Goal: Task Accomplishment & Management: Use online tool/utility

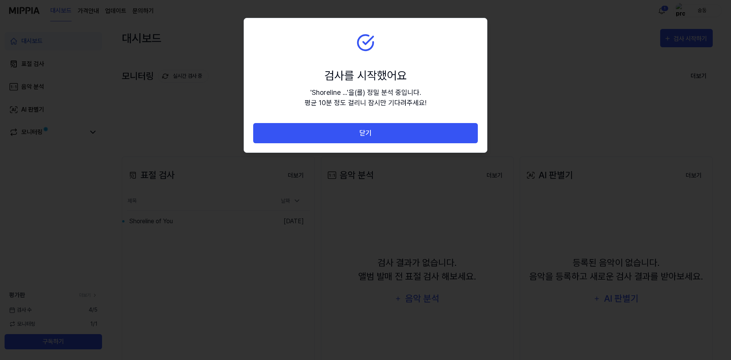
click at [406, 104] on div "' Shoreline ... ' 을(를) 정밀 분석 중입니다. 평균 10분 정도 걸리니 잠시만 기다려주세요!" at bounding box center [365, 97] width 122 height 21
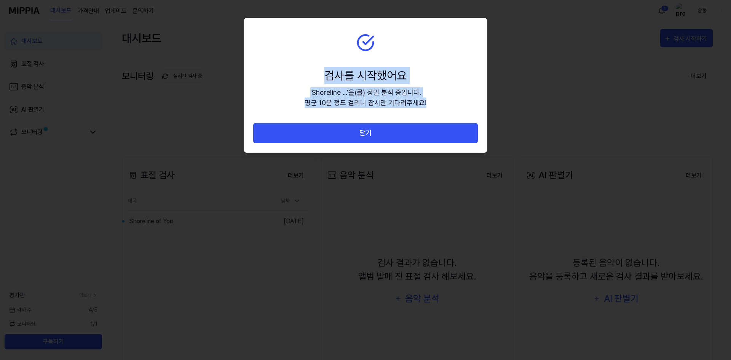
drag, startPoint x: 432, startPoint y: 107, endPoint x: 291, endPoint y: 69, distance: 146.1
click at [288, 67] on section "검사를 시작했어요 ' Shoreline ... ' 을(를) 정밀 분석 중입니다. 평균 10분 정도 걸리니 잠시만 기다려주세요!" at bounding box center [365, 70] width 243 height 105
click at [443, 97] on section "검사를 시작했어요 ' Shoreline ... ' 을(를) 정밀 분석 중입니다. 평균 10분 정도 걸리니 잠시만 기다려주세요!" at bounding box center [365, 70] width 243 height 105
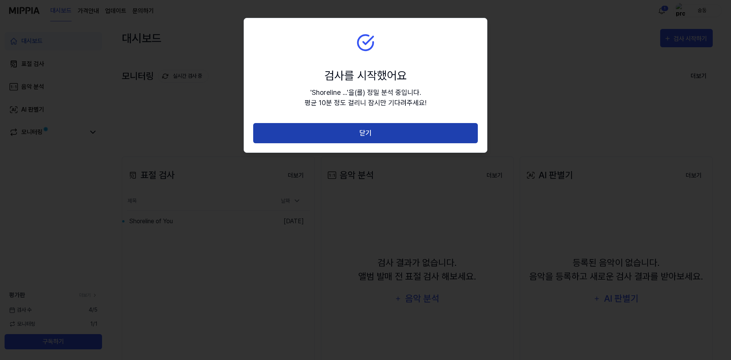
click at [399, 130] on button "닫기" at bounding box center [365, 133] width 225 height 20
click at [399, 130] on body "대시보드 가격안내 업데이트 문의하기 1 숭둥 대시보드 표절 검사 음악 분석 AI 판별기 모니터링 평가판 더보기 검사 [DATE] 모니터링 1 …" at bounding box center [364, 180] width 728 height 360
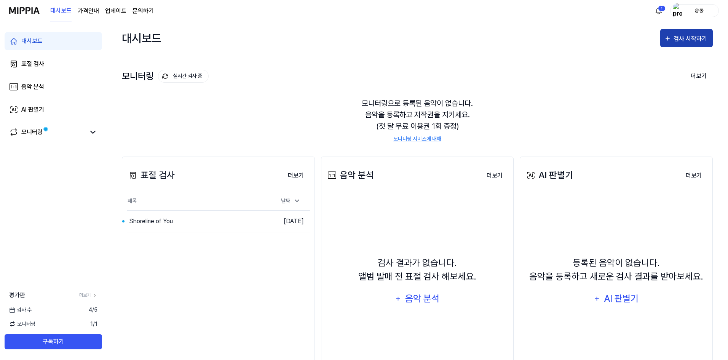
click at [678, 40] on div "검사 시작하기" at bounding box center [690, 39] width 35 height 10
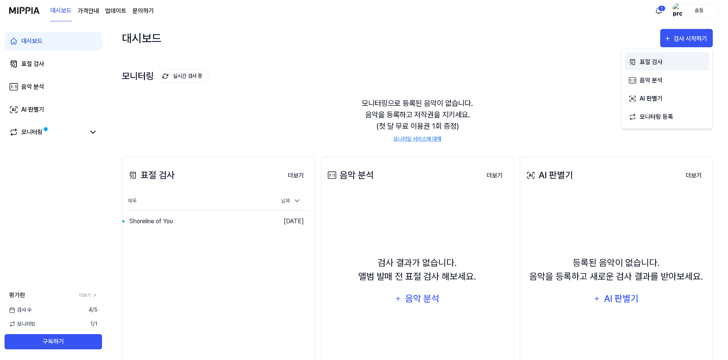
click at [643, 63] on div "표절 검사" at bounding box center [672, 62] width 66 height 10
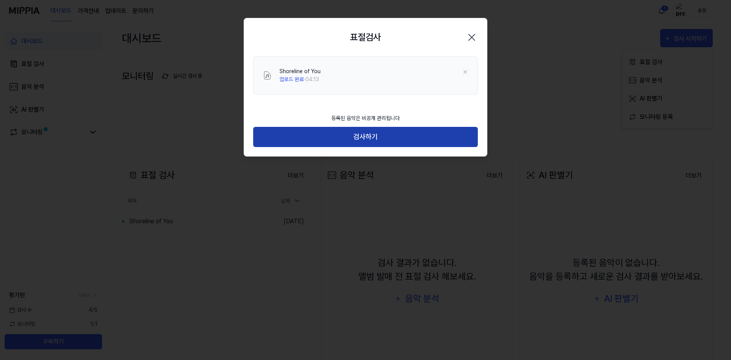
click at [381, 139] on button "검사하기" at bounding box center [365, 137] width 225 height 20
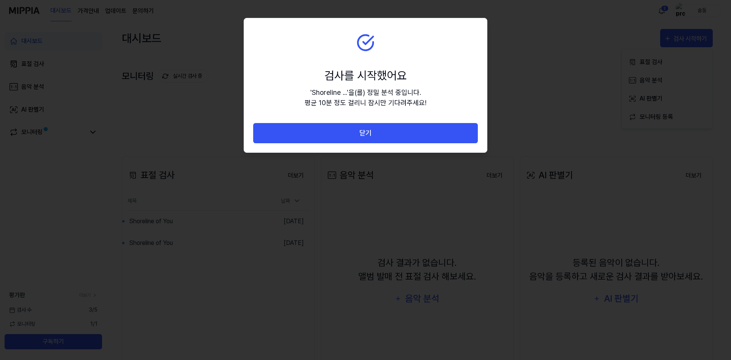
click at [407, 99] on div "' Shoreline ... ' 을(를) 정밀 분석 중입니다. 평균 10분 정도 걸리니 잠시만 기다려주세요!" at bounding box center [365, 97] width 122 height 21
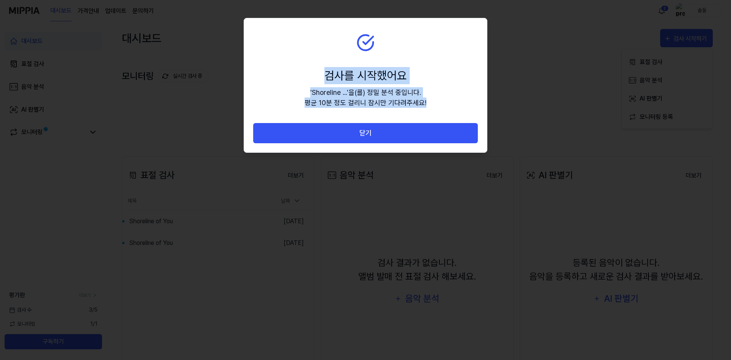
drag, startPoint x: 431, startPoint y: 103, endPoint x: 183, endPoint y: 37, distance: 257.2
click at [183, 37] on body "대시보드 가격안내 업데이트 문의하기 2 숭둥 대시보드 표절 검사 음악 분석 AI 판별기 모니터링 평가판 더보기 검사 [DATE] 모니터링 1 …" at bounding box center [364, 180] width 728 height 360
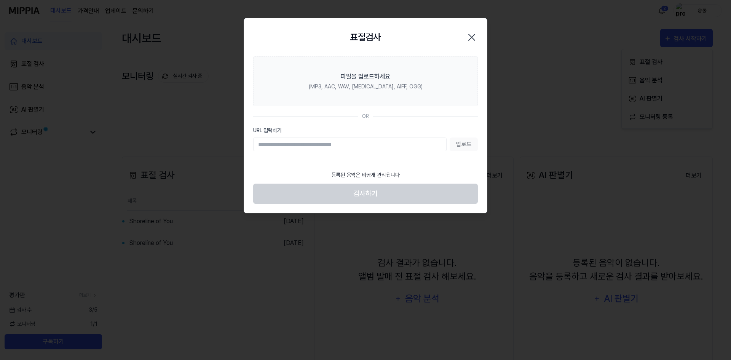
click at [195, 70] on div at bounding box center [365, 180] width 731 height 360
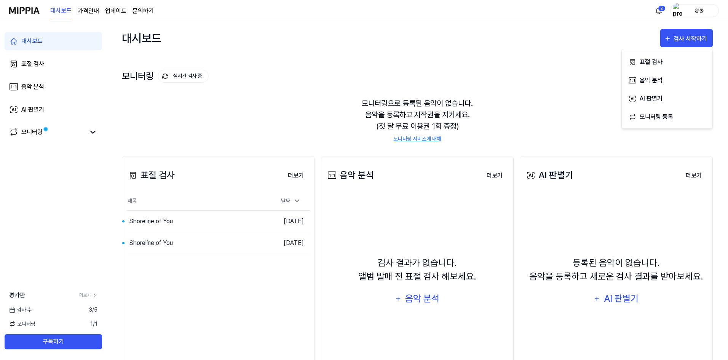
click at [63, 311] on div "검사 [DATE]" at bounding box center [53, 310] width 107 height 8
click at [84, 295] on link "더보기" at bounding box center [88, 294] width 18 height 7
click at [55, 59] on link "표절 검사" at bounding box center [53, 64] width 97 height 18
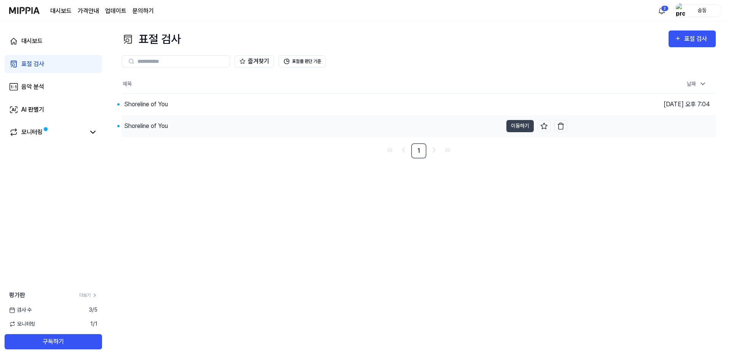
click at [674, 126] on td "[DATE] 오후 5:06" at bounding box center [641, 126] width 148 height 22
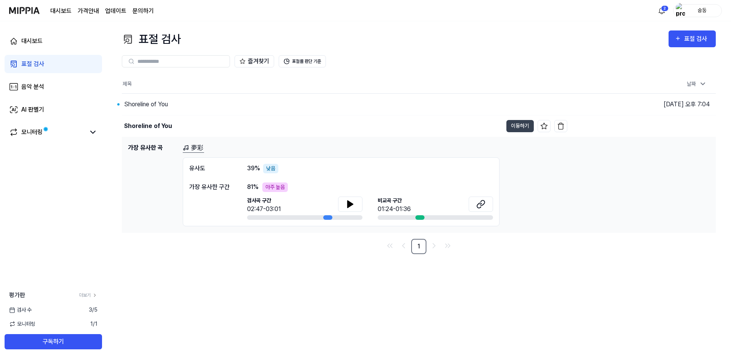
click at [524, 237] on div "제목 날짜 Shoreline of You 이동하기 [DATE] 오후 7:04 Shoreline of You 이동하기 [DATE] 오후 5:06…" at bounding box center [419, 164] width 594 height 179
click at [275, 274] on div "표절 검사 표절 검사 표절 검사 음악 분석 AI 판별기 즐겨찾기 표절률 판단 기준 제목 날짜 Shoreline of You 이동하기 [DATE…" at bounding box center [419, 190] width 624 height 338
click at [710, 8] on div "숭둥" at bounding box center [702, 10] width 30 height 8
click at [537, 37] on div "표절 검사 표절 검사" at bounding box center [419, 38] width 594 height 17
click at [574, 207] on div "夢彩 유사도 39 % 낮음 가장 유사한 구간 81 % 아주 높음 검사곡 구간 02:47-03:01 [GEOGRAPHIC_DATA] 구간 01:…" at bounding box center [446, 184] width 527 height 83
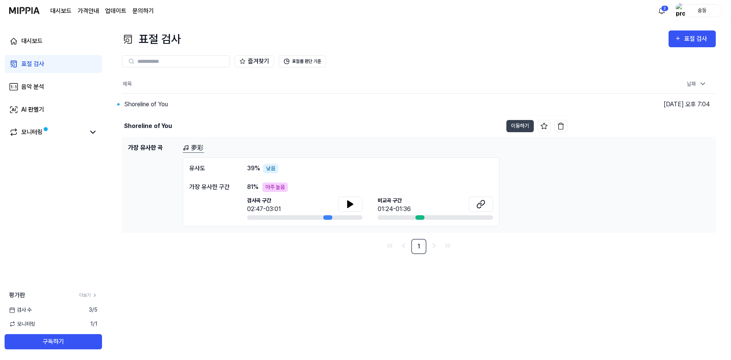
click at [518, 258] on div "표절 검사 표절 검사 표절 검사 음악 분석 AI 판별기 즐겨찾기 표절률 판단 기준 제목 날짜 Shoreline of You 이동하기 [DATE…" at bounding box center [419, 190] width 624 height 338
drag, startPoint x: 683, startPoint y: 281, endPoint x: 549, endPoint y: 265, distance: 134.9
click at [682, 281] on div "표절 검사 표절 검사 표절 검사 음악 분석 AI 판별기 즐겨찾기 표절률 판단 기준 제목 날짜 Shoreline of You 이동하기 [DATE…" at bounding box center [419, 190] width 624 height 338
click at [306, 107] on div "Shoreline of You" at bounding box center [312, 104] width 381 height 21
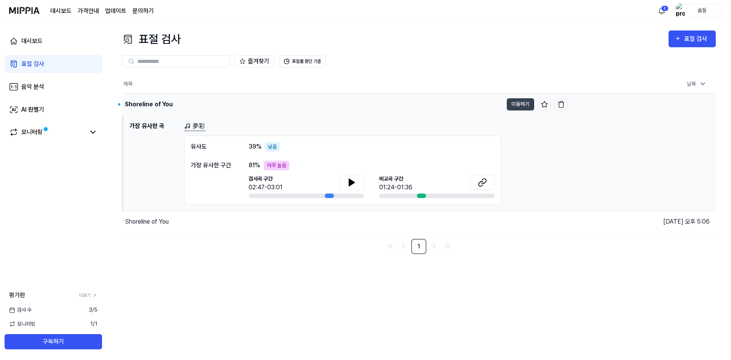
click at [306, 107] on div "Shoreline of You" at bounding box center [313, 104] width 380 height 21
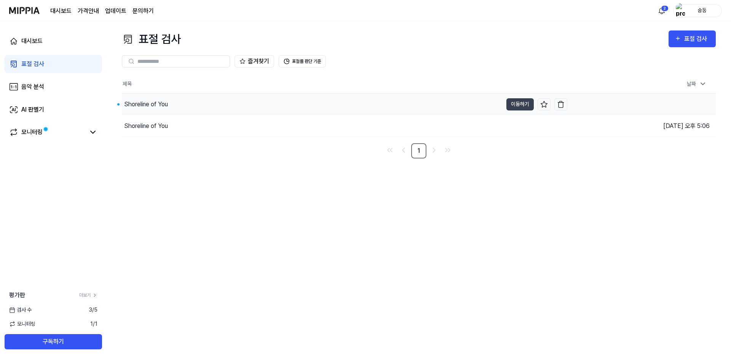
click at [306, 107] on div "Shoreline of You" at bounding box center [312, 104] width 381 height 21
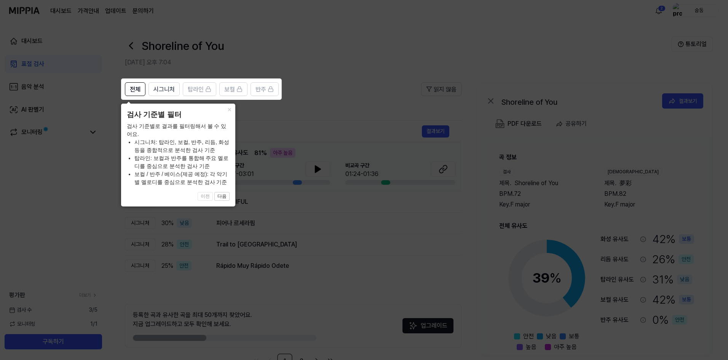
click at [344, 69] on icon at bounding box center [365, 180] width 731 height 360
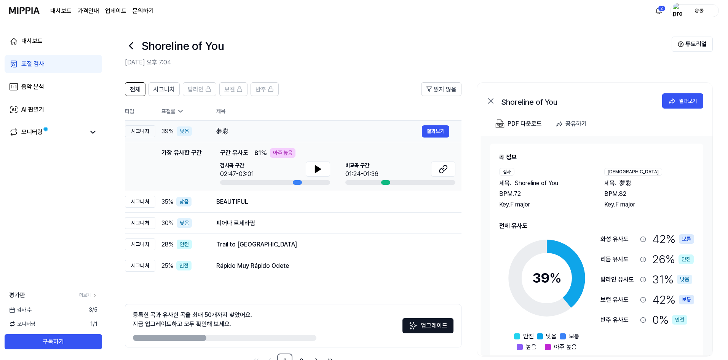
click at [333, 134] on div "夢彩" at bounding box center [318, 131] width 205 height 9
click at [314, 169] on icon at bounding box center [317, 168] width 9 height 9
click at [438, 168] on button at bounding box center [443, 168] width 24 height 15
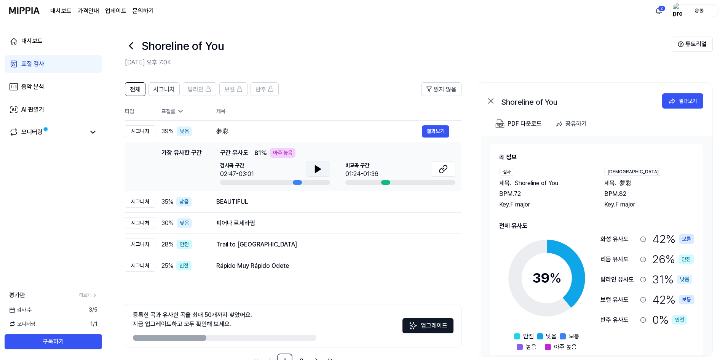
drag, startPoint x: 304, startPoint y: 177, endPoint x: 312, endPoint y: 172, distance: 9.6
click at [304, 177] on div "검사곡 구간 02:47-03:01" at bounding box center [275, 169] width 110 height 17
click at [314, 171] on icon at bounding box center [317, 168] width 9 height 9
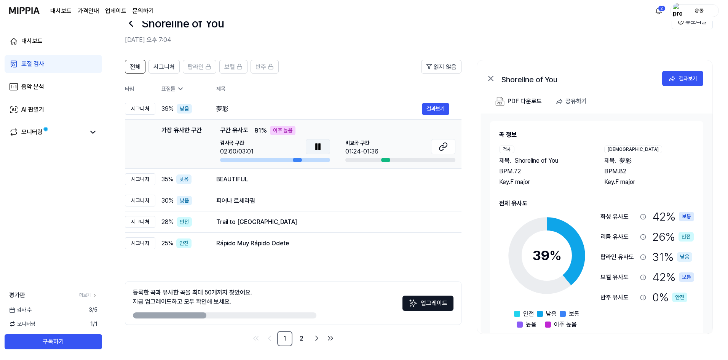
scroll to position [24, 0]
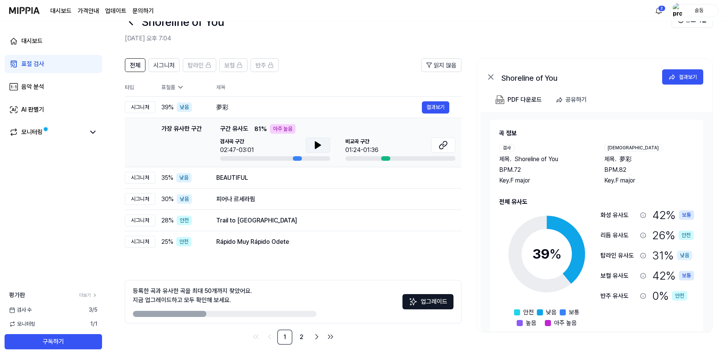
click at [318, 143] on icon at bounding box center [317, 145] width 5 height 7
click at [317, 143] on icon at bounding box center [316, 145] width 2 height 6
click at [325, 153] on div at bounding box center [318, 145] width 24 height 17
click at [328, 147] on button at bounding box center [318, 144] width 24 height 15
click at [305, 178] on div "BEAUTIFUL" at bounding box center [318, 177] width 205 height 9
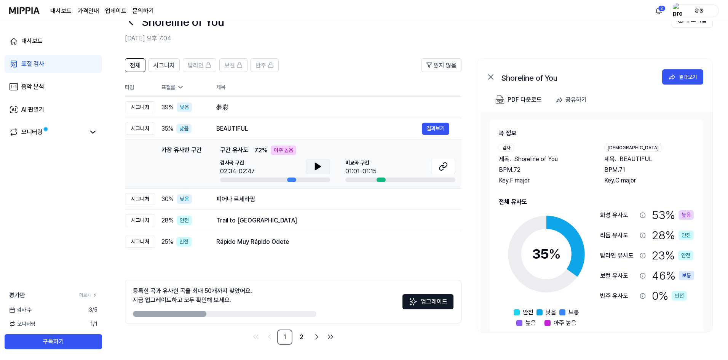
click at [316, 165] on icon at bounding box center [317, 166] width 5 height 7
click at [440, 166] on icon at bounding box center [442, 166] width 9 height 9
click at [309, 159] on button at bounding box center [318, 166] width 24 height 15
click at [320, 172] on button at bounding box center [318, 166] width 24 height 15
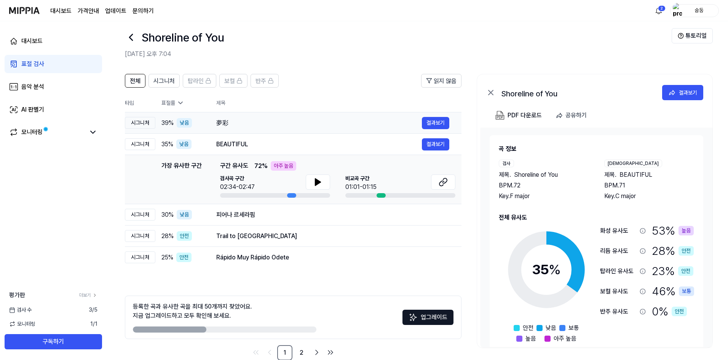
scroll to position [0, 0]
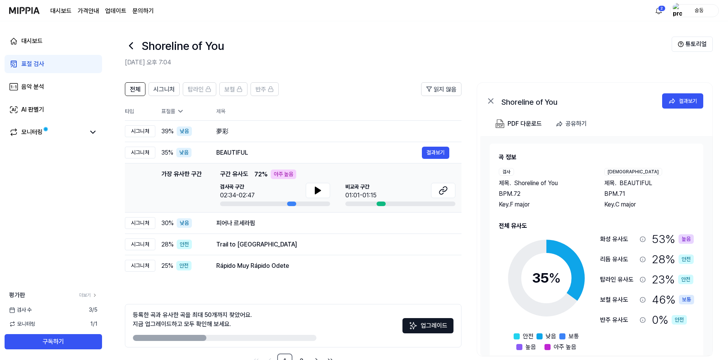
drag, startPoint x: 494, startPoint y: 11, endPoint x: 478, endPoint y: 33, distance: 27.0
click at [478, 33] on header "Shoreline of You [DATE] 오후 7:04 튜토리얼" at bounding box center [417, 47] width 621 height 53
click at [470, 35] on header "Shoreline of You [DATE] 오후 7:04 튜토리얼" at bounding box center [417, 47] width 621 height 53
click at [513, 54] on div "Shoreline of You" at bounding box center [398, 46] width 546 height 18
